Goal: Task Accomplishment & Management: Use online tool/utility

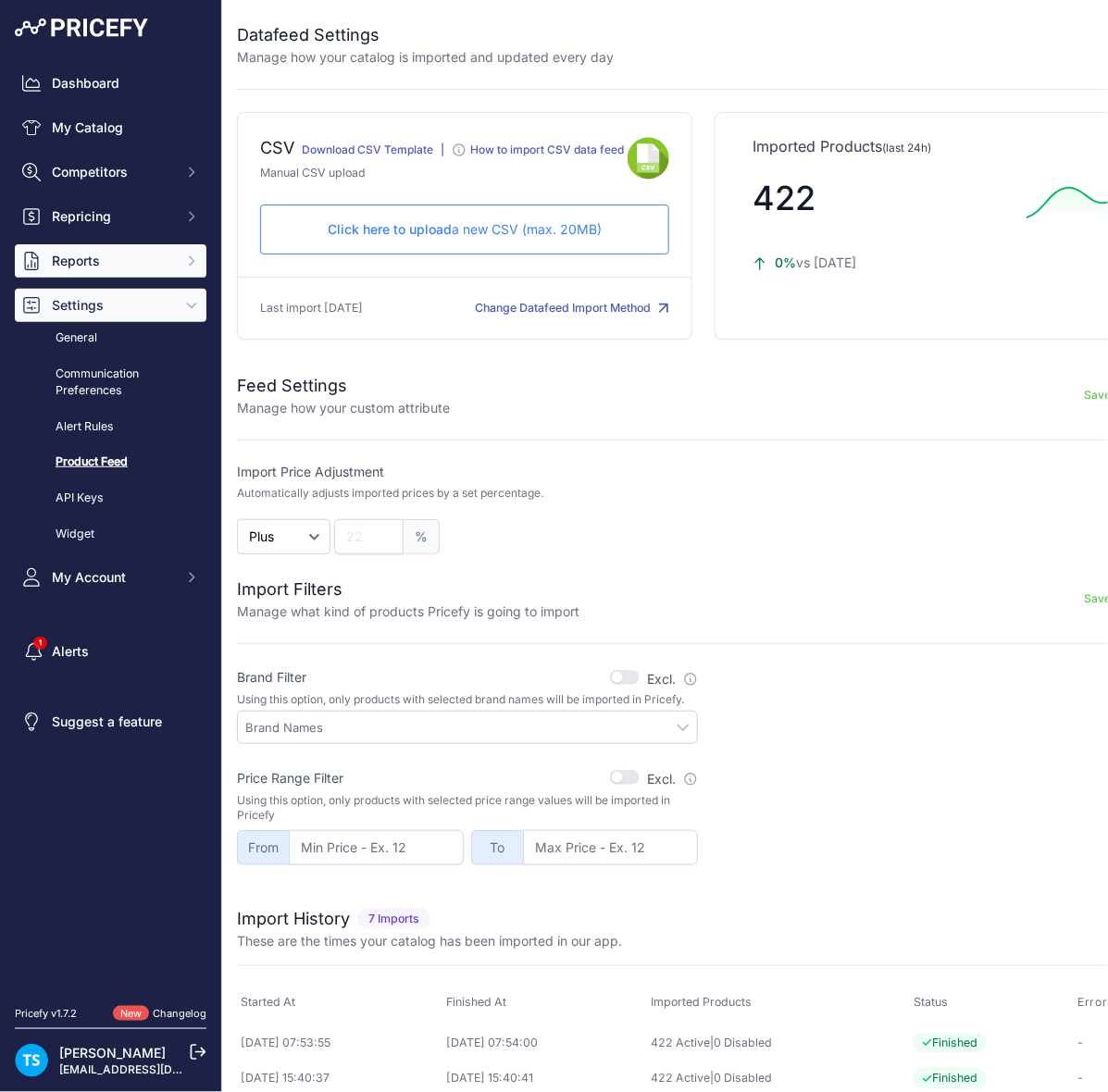
click at [109, 246] on button "Reports" at bounding box center [111, 260] width 191 height 33
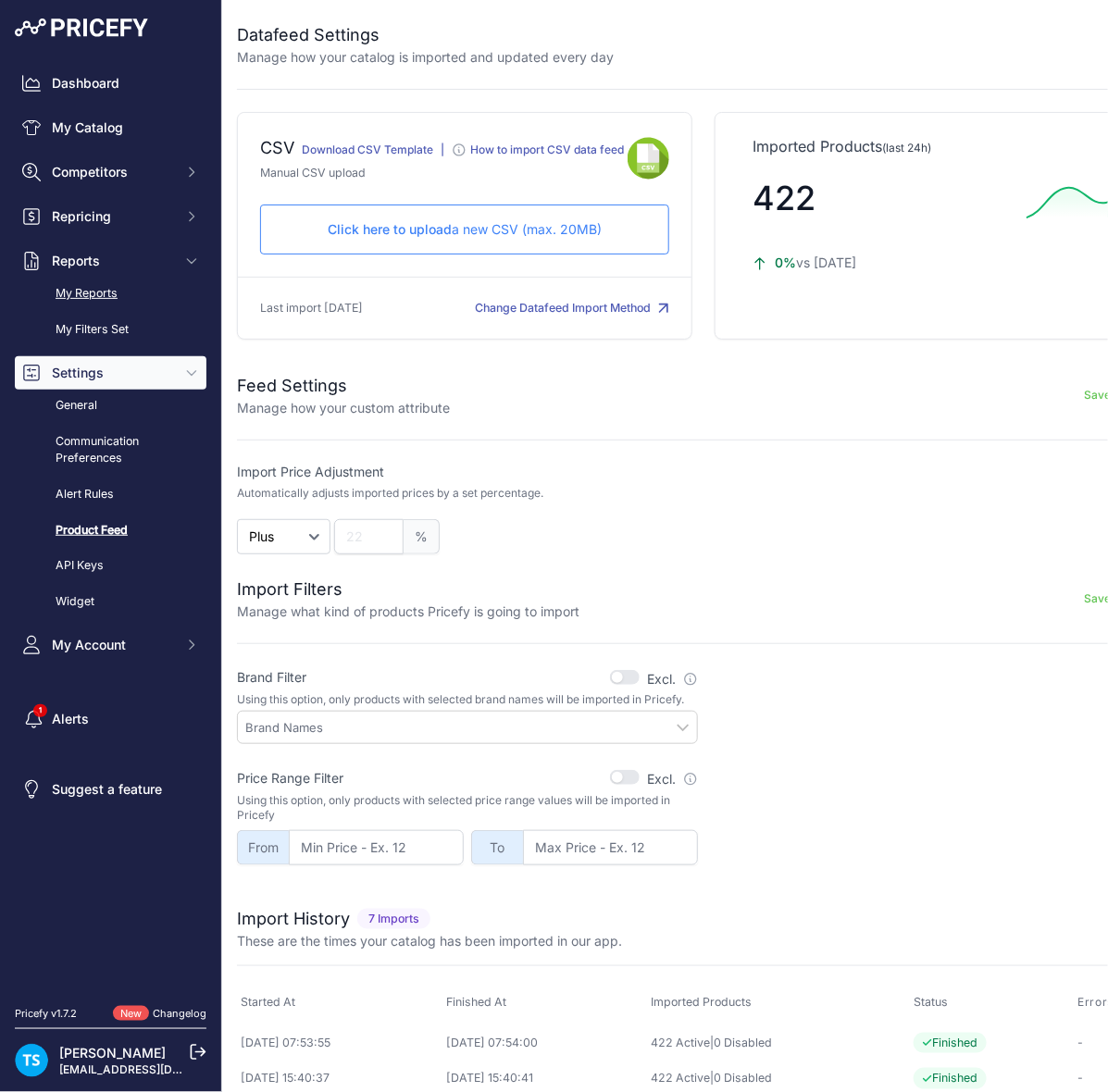
click at [107, 288] on link "My Reports" at bounding box center [111, 293] width 191 height 32
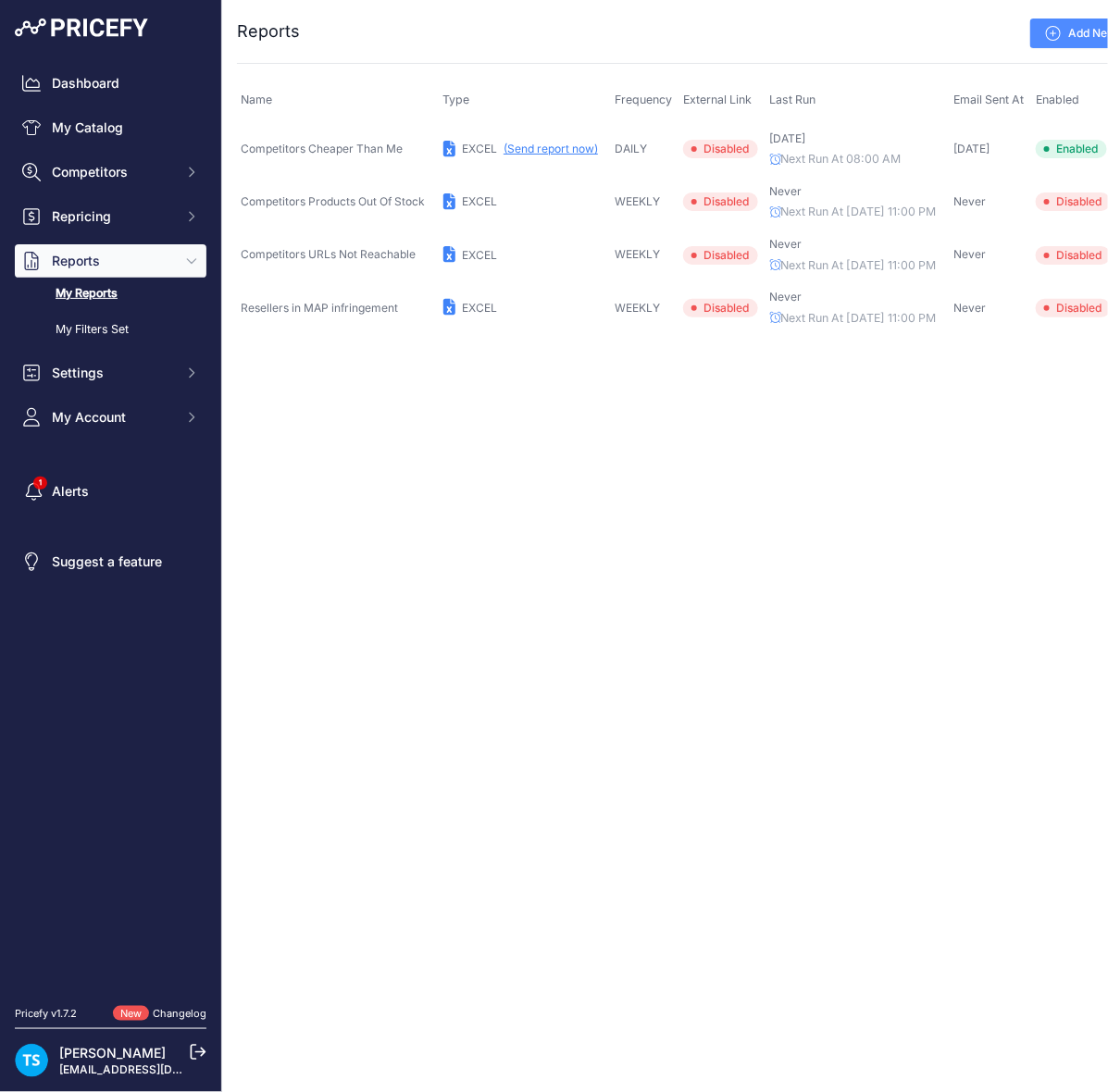
click at [576, 154] on button "(Send report now)" at bounding box center [551, 149] width 95 height 15
click at [373, 805] on div "Close You are not connected to the internet. ..." at bounding box center [703, 546] width 962 height 1092
